Goal: Task Accomplishment & Management: Manage account settings

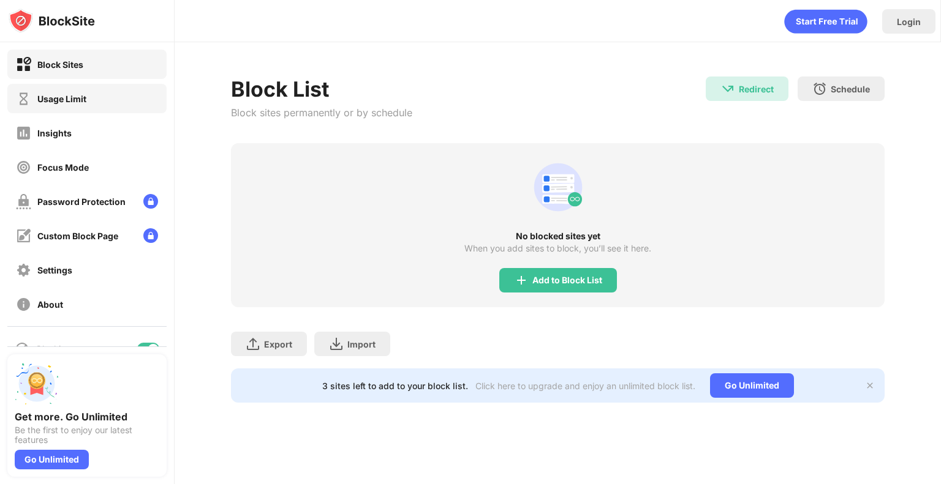
click at [133, 86] on div "Usage Limit" at bounding box center [86, 98] width 159 height 29
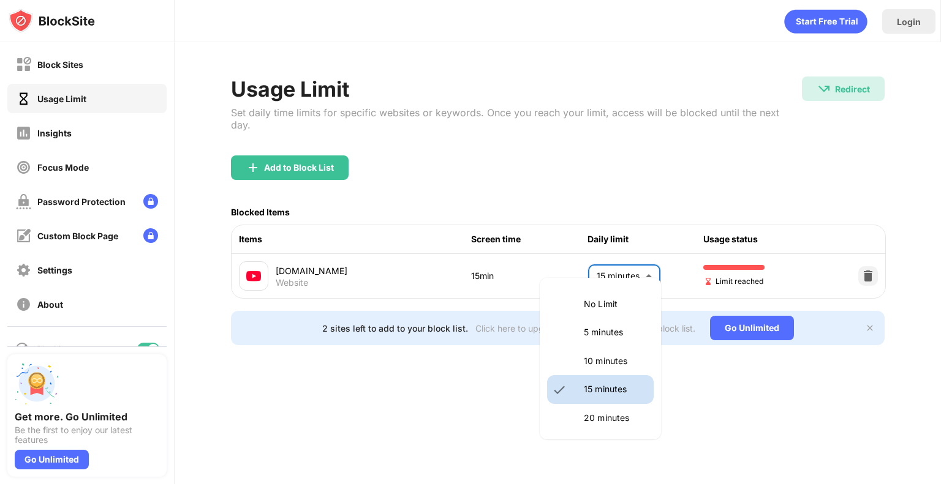
click at [623, 263] on body "Block Sites Usage Limit Insights Focus Mode Password Protection Custom Block Pa…" at bounding box center [470, 242] width 941 height 484
click at [626, 352] on li "10 minutes" at bounding box center [600, 361] width 107 height 28
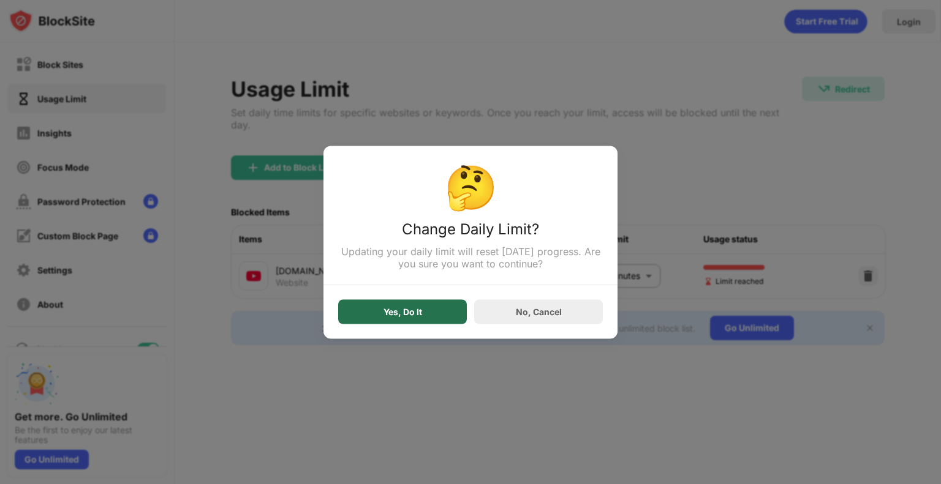
click at [431, 301] on div "Yes, Do It" at bounding box center [402, 311] width 129 height 24
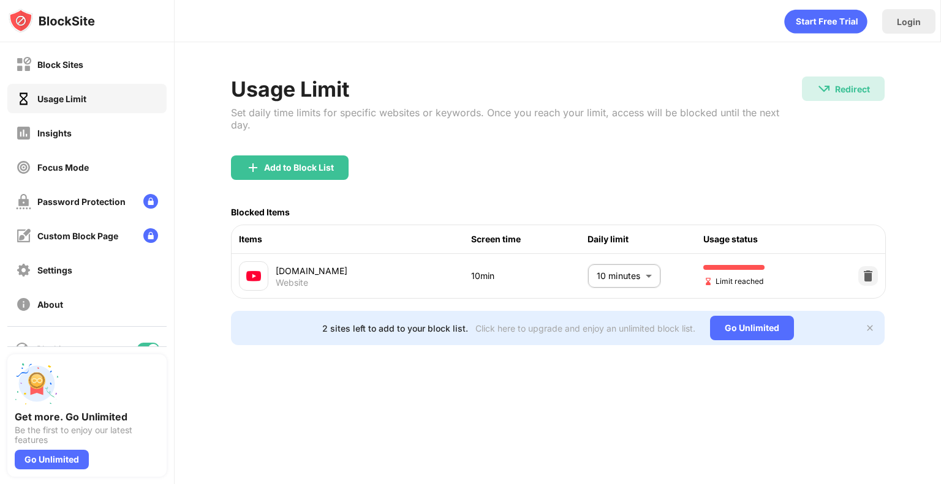
click at [639, 258] on body "Block Sites Usage Limit Insights Focus Mode Password Protection Custom Block Pa…" at bounding box center [470, 242] width 941 height 484
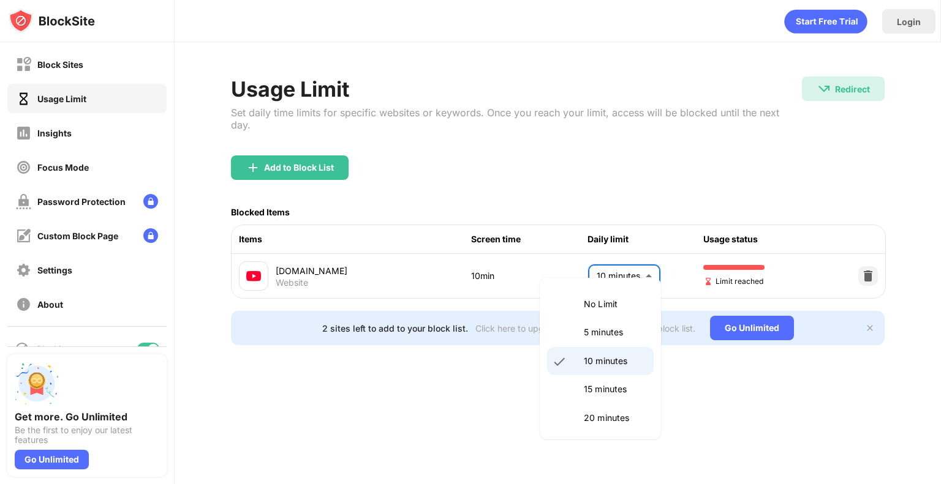
click at [604, 417] on p "20 minutes" at bounding box center [615, 417] width 62 height 13
type input "**"
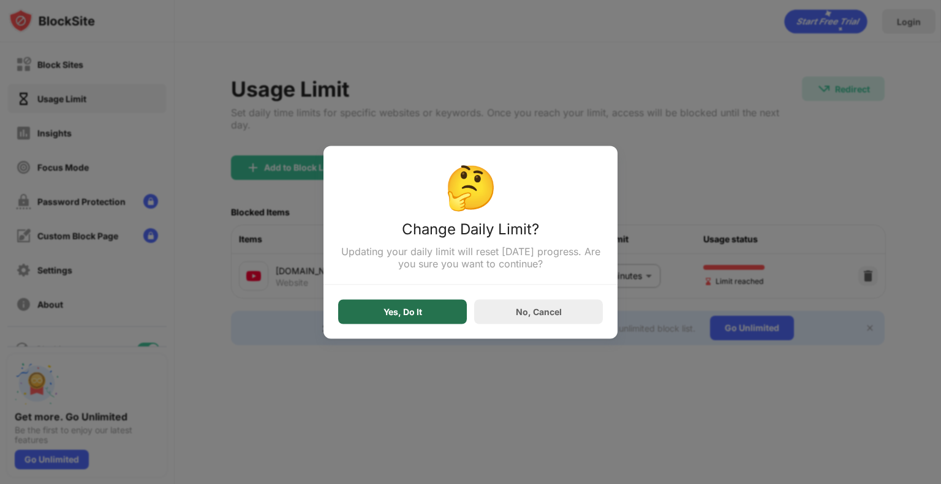
click at [391, 317] on div "Yes, Do It" at bounding box center [402, 312] width 39 height 10
